Goal: Transaction & Acquisition: Purchase product/service

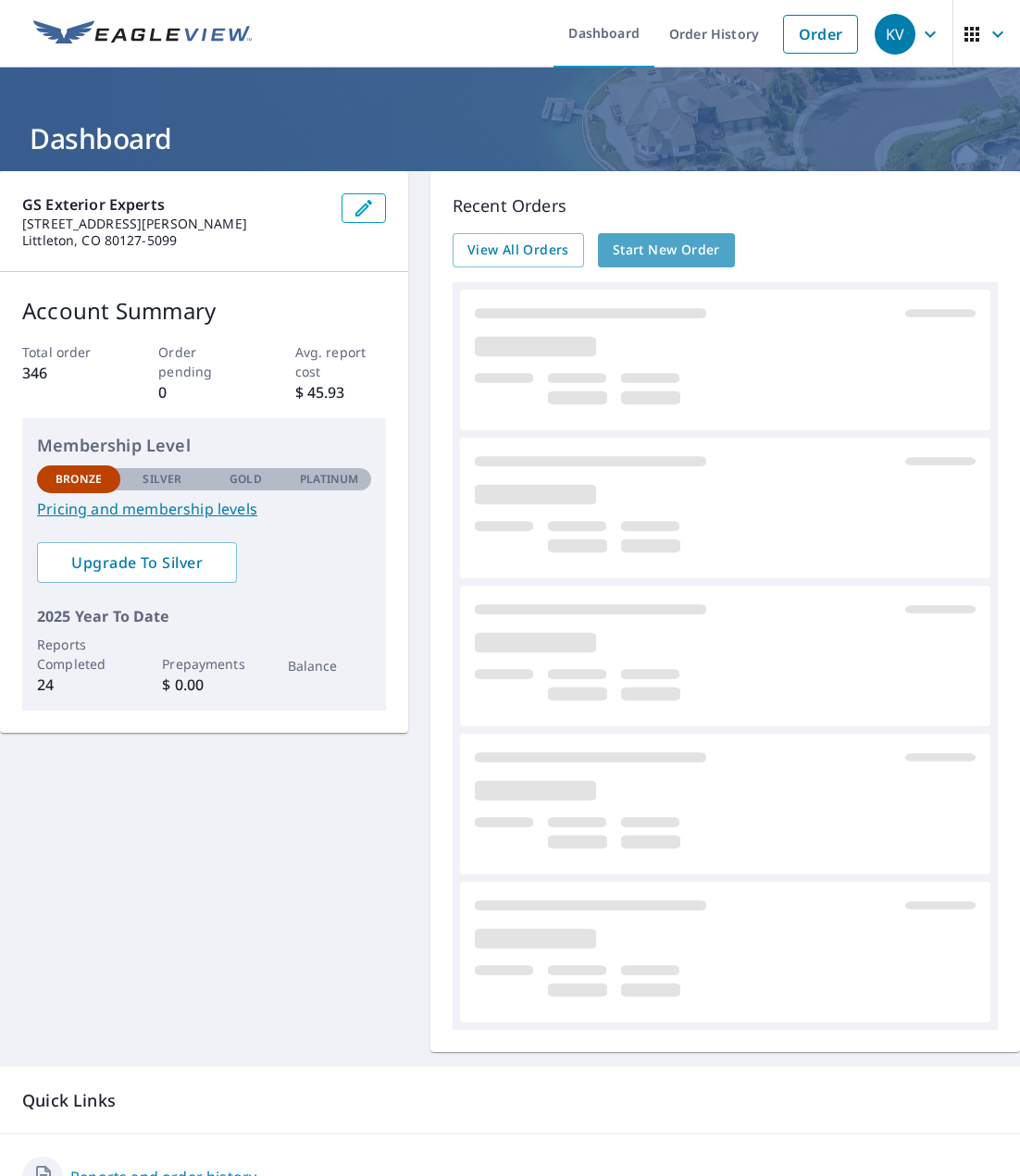
click at [690, 240] on span "Start New Order" at bounding box center [666, 251] width 107 height 23
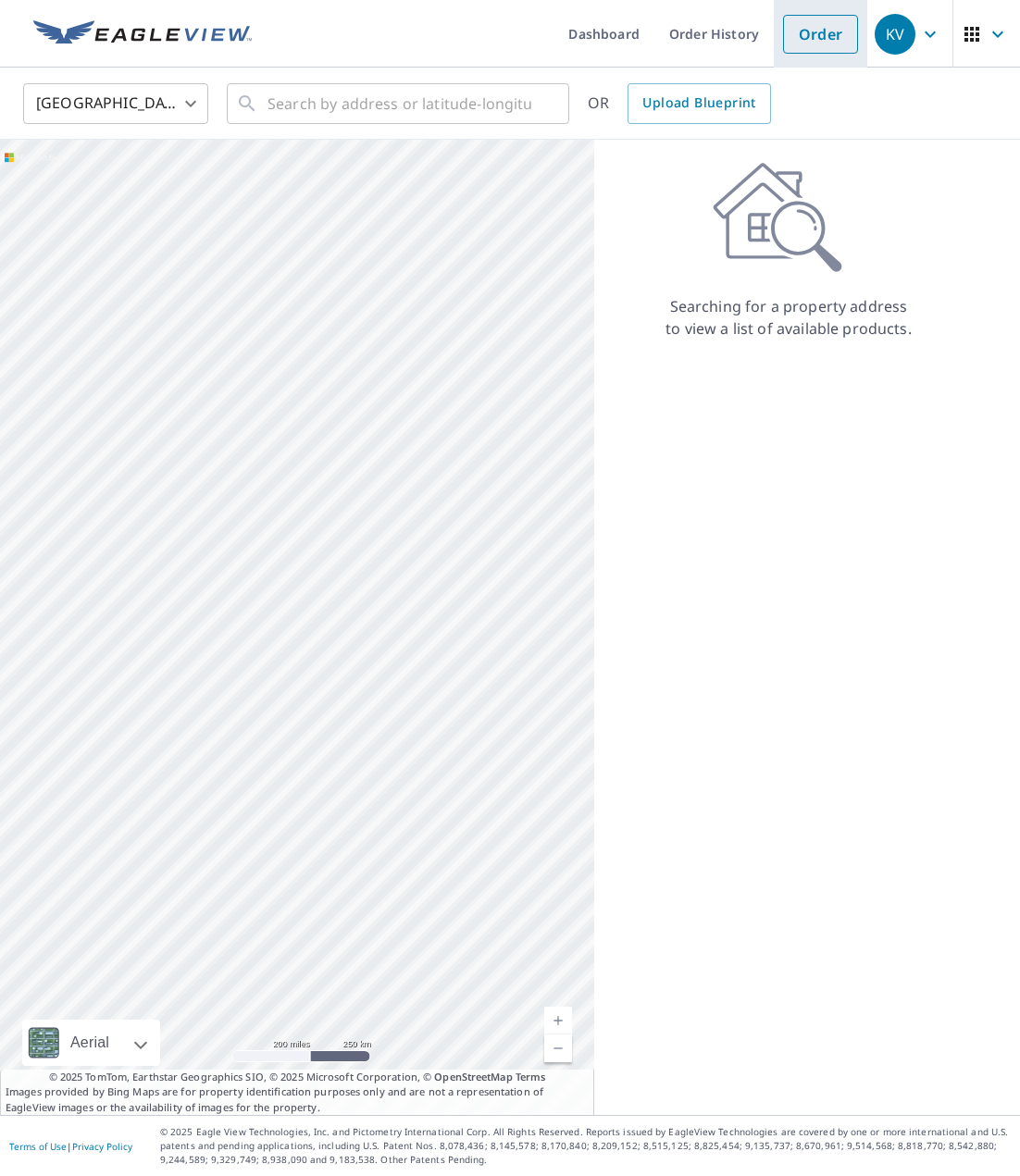
click at [840, 25] on link "Order" at bounding box center [820, 34] width 75 height 39
click at [829, 36] on link "Order" at bounding box center [820, 34] width 75 height 39
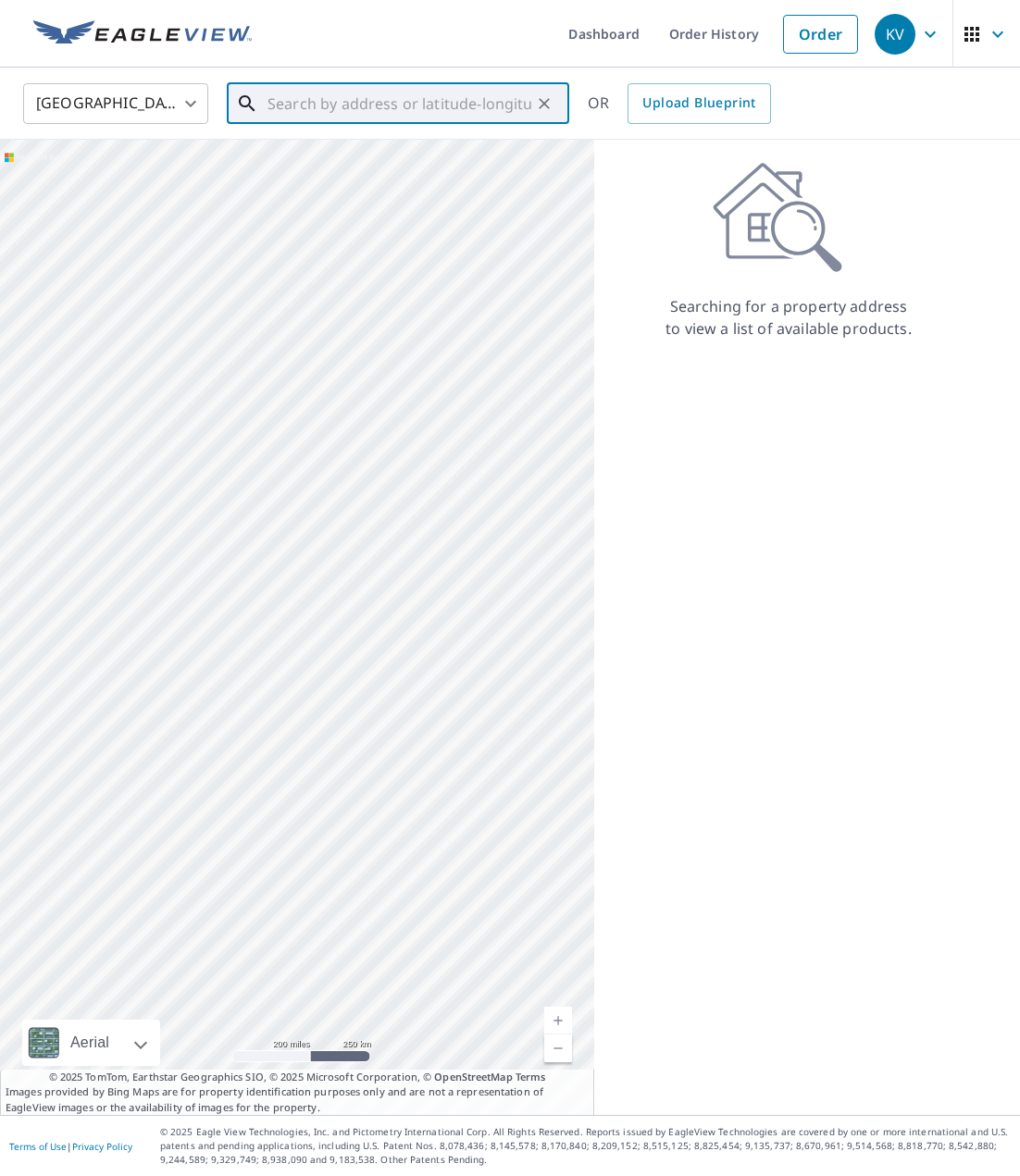
click at [411, 108] on input "text" at bounding box center [399, 103] width 264 height 52
click at [360, 162] on span "[STREET_ADDRESS]" at bounding box center [408, 156] width 291 height 22
type input "[STREET_ADDRESS]"
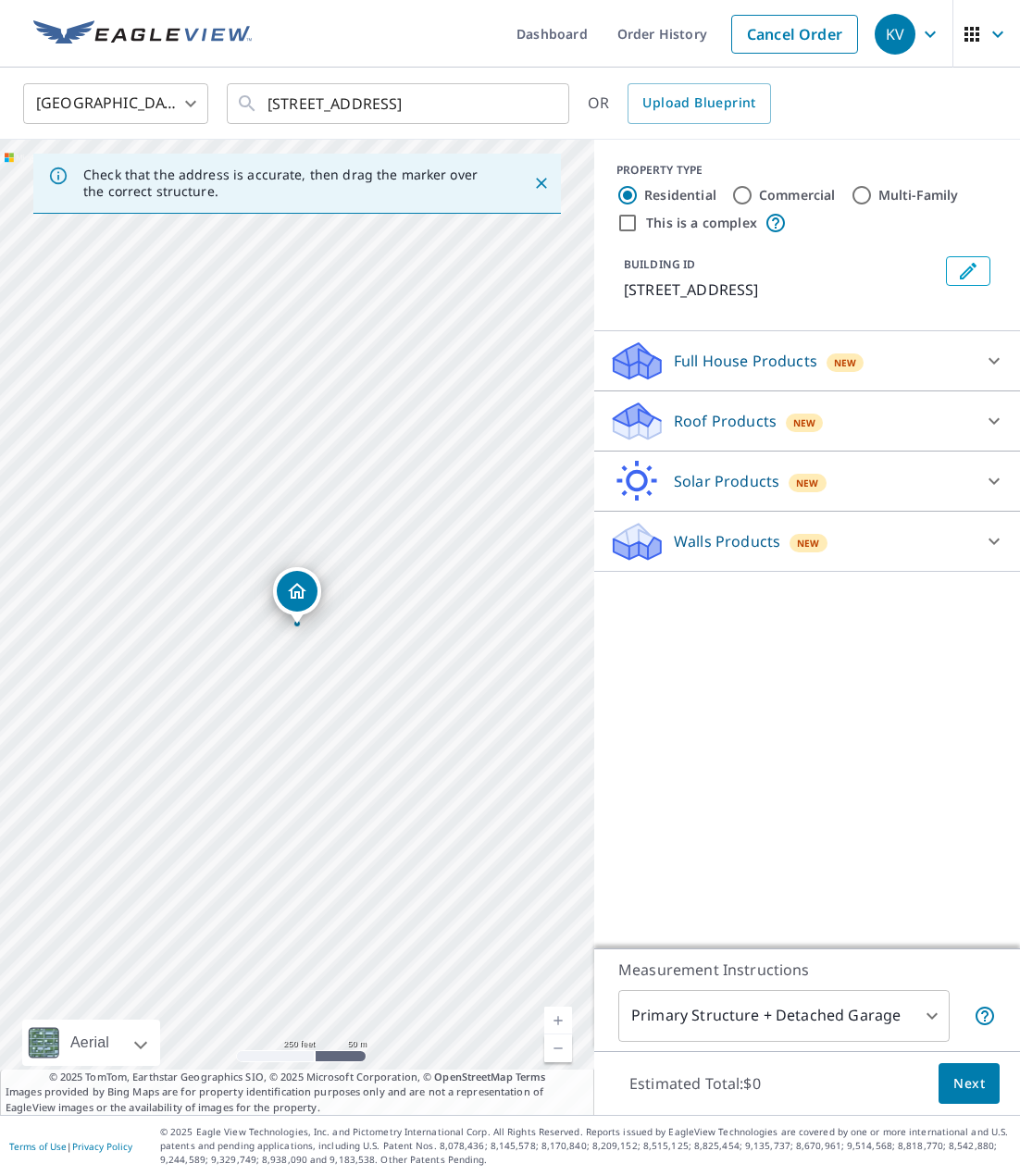
click at [757, 534] on p "Walls Products" at bounding box center [726, 540] width 106 height 22
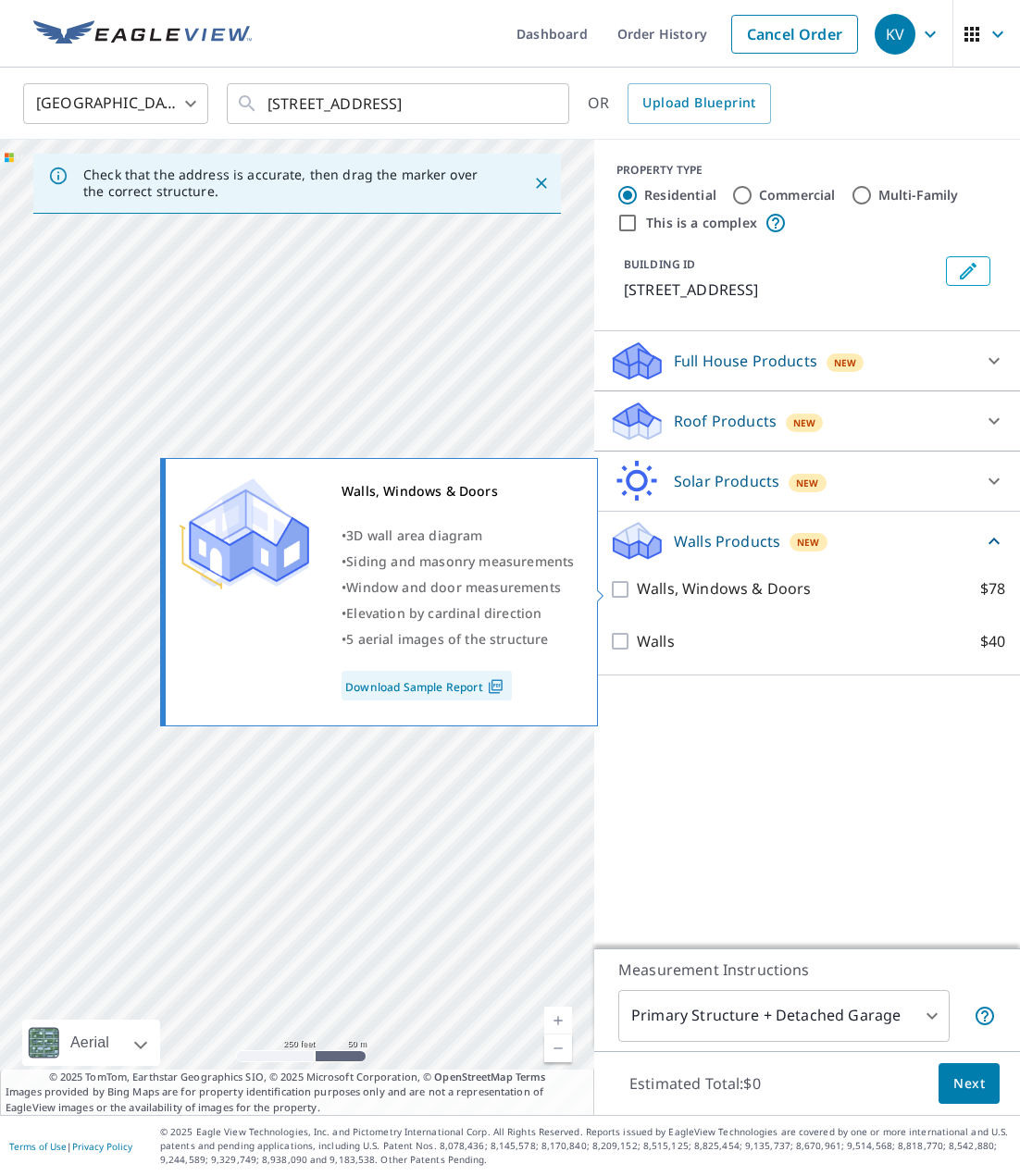
click at [616, 588] on input "Walls, Windows & Doors $78" at bounding box center [622, 589] width 28 height 22
checkbox input "true"
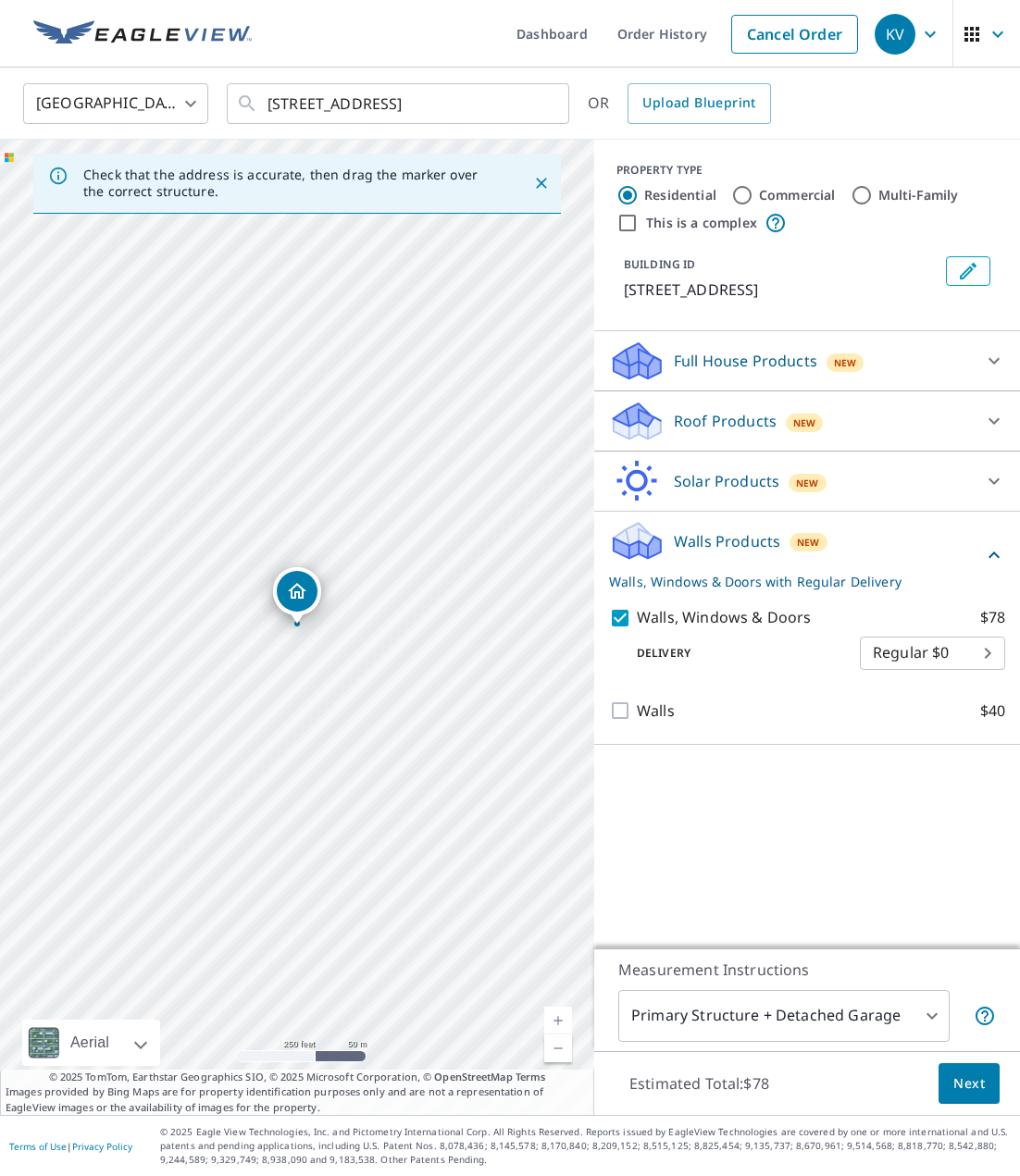
click at [896, 1016] on body "KV KV Dashboard Order History Cancel Order KV [GEOGRAPHIC_DATA] [GEOGRAPHIC_DAT…" at bounding box center [510, 588] width 1020 height 1176
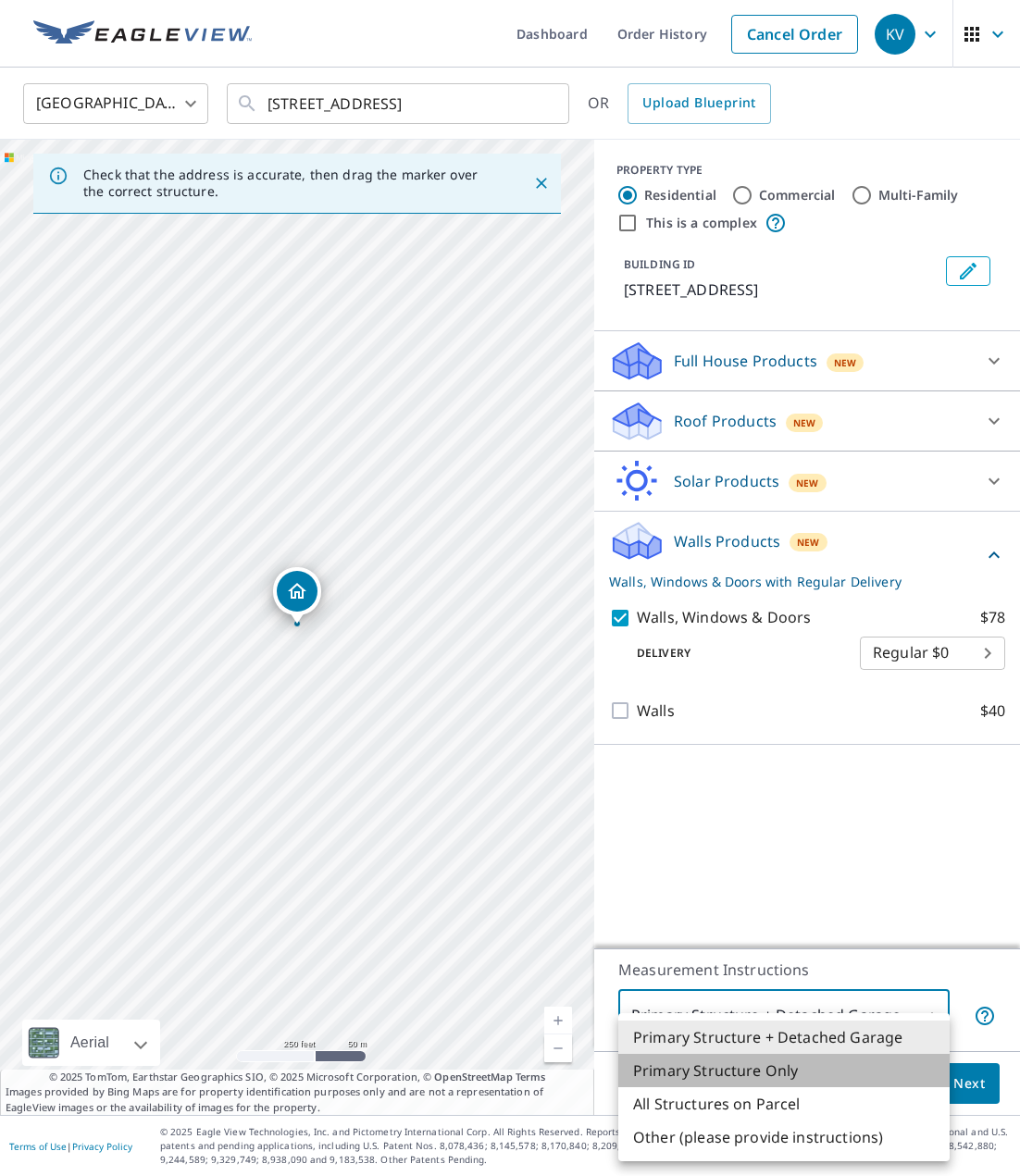
click at [800, 1064] on li "Primary Structure Only" at bounding box center [784, 1070] width 332 height 33
type input "2"
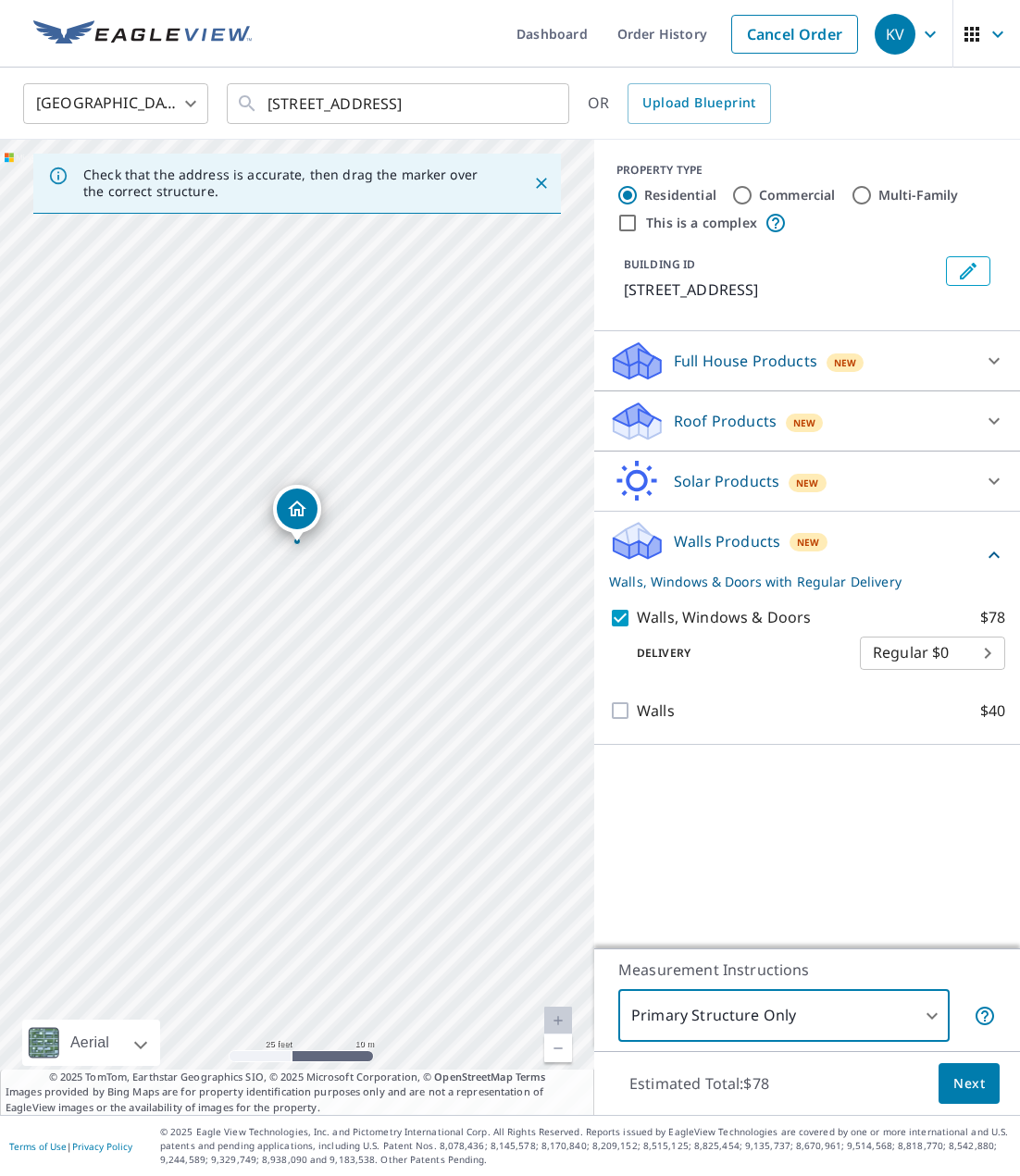
click at [978, 1086] on span "Next" at bounding box center [968, 1084] width 31 height 23
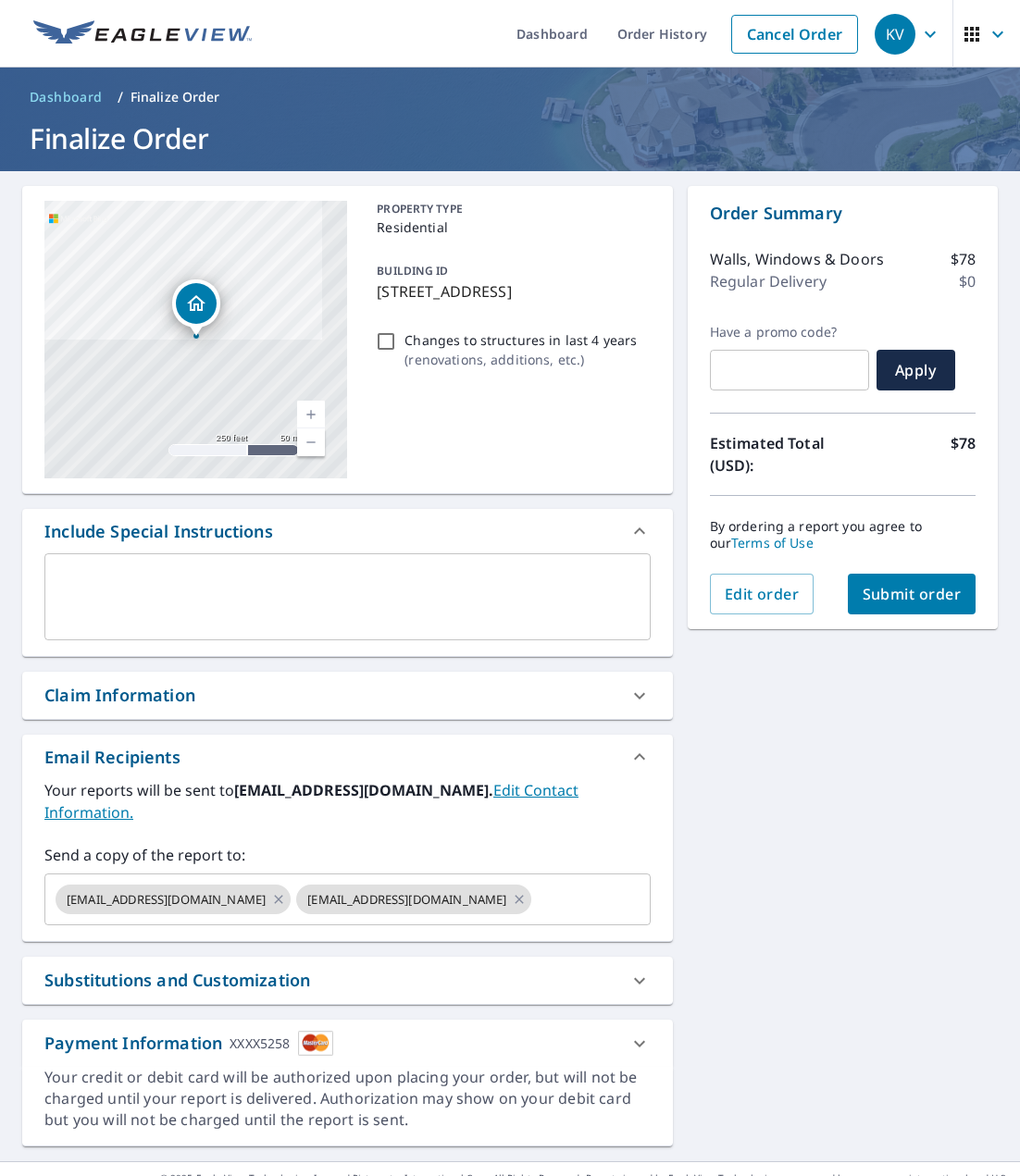
click at [897, 597] on span "Submit order" at bounding box center [912, 593] width 99 height 20
checkbox input "true"
